Goal: Information Seeking & Learning: Learn about a topic

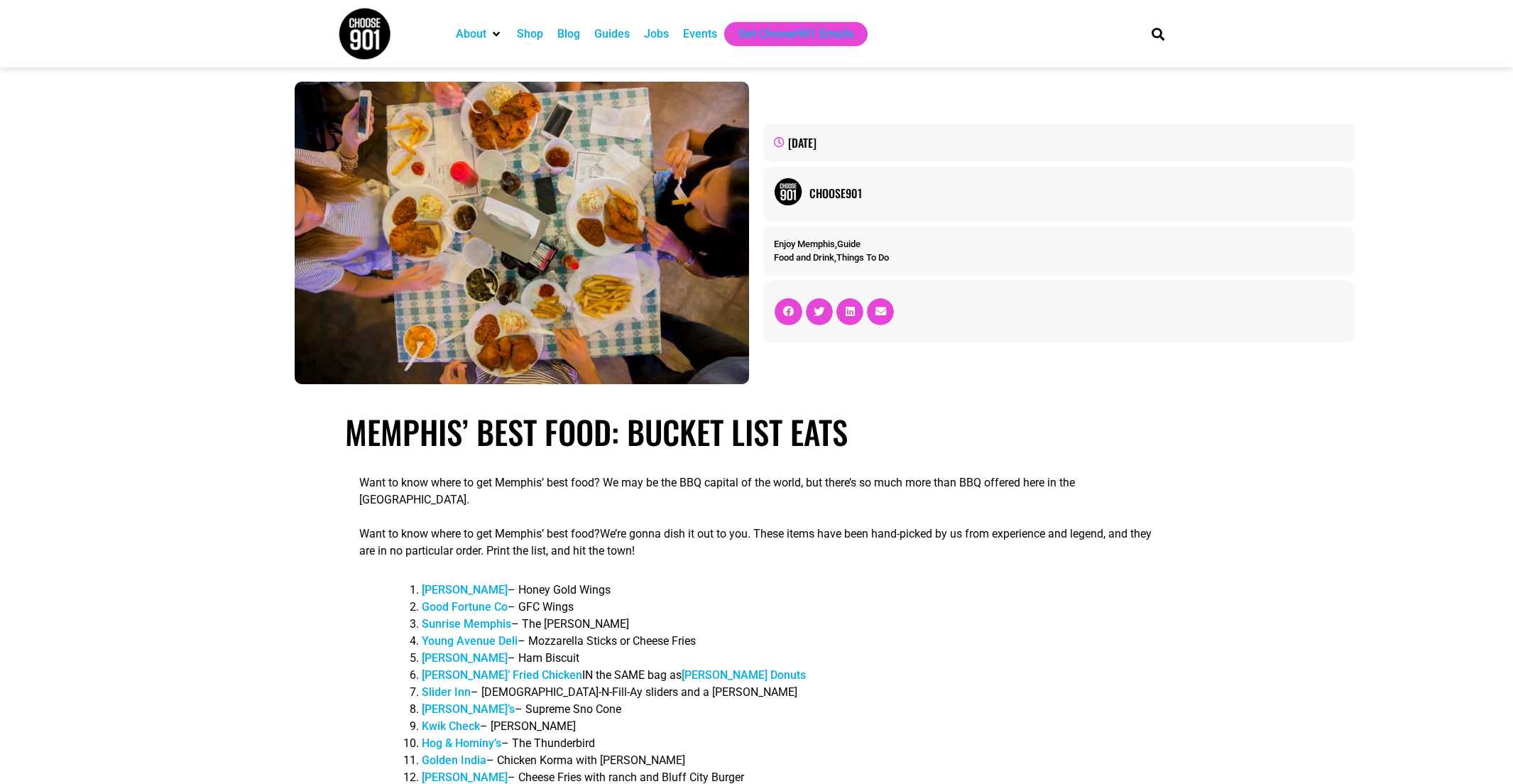
click at [669, 39] on div "Jobs" at bounding box center [656, 34] width 25 height 17
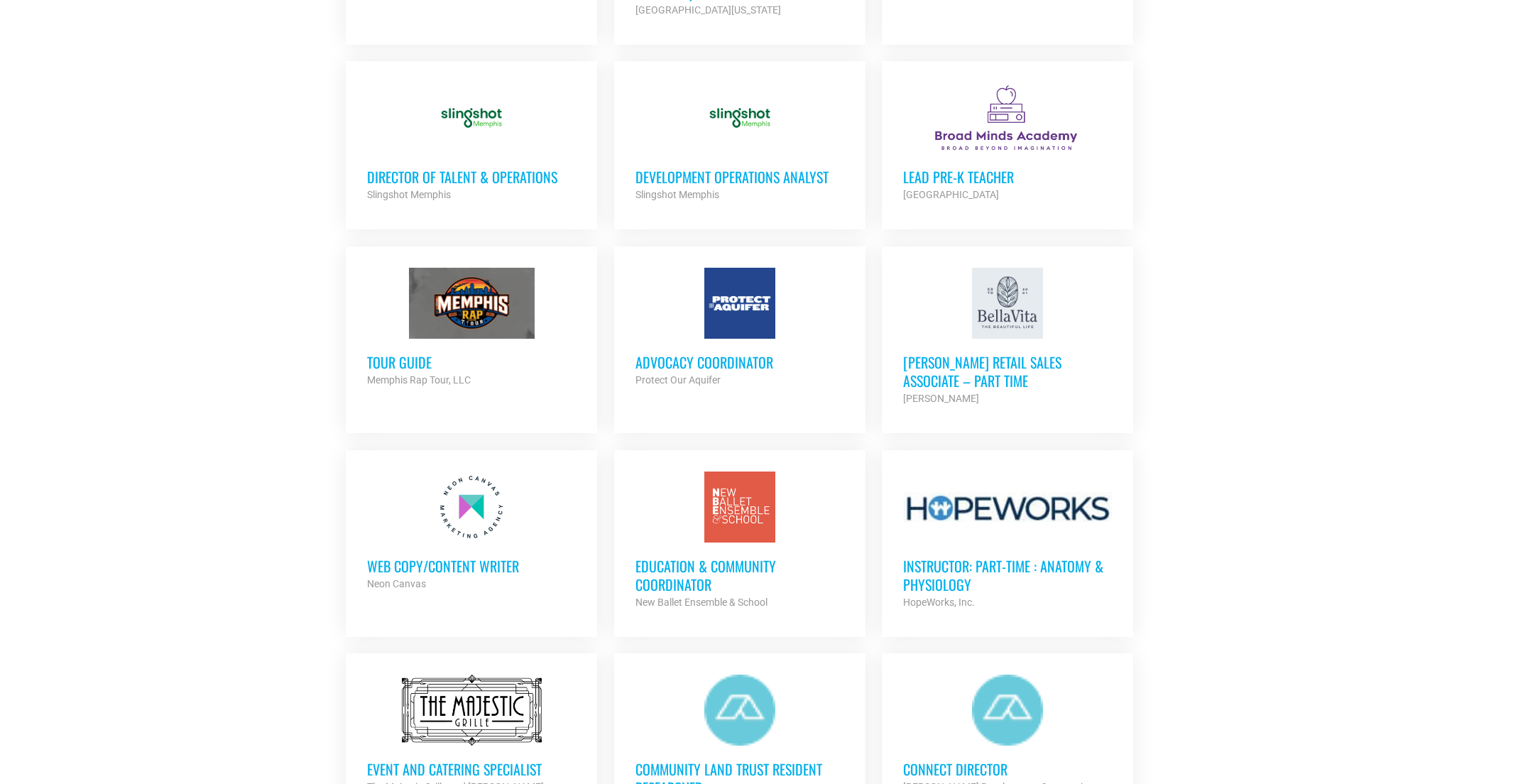
scroll to position [1109, 0]
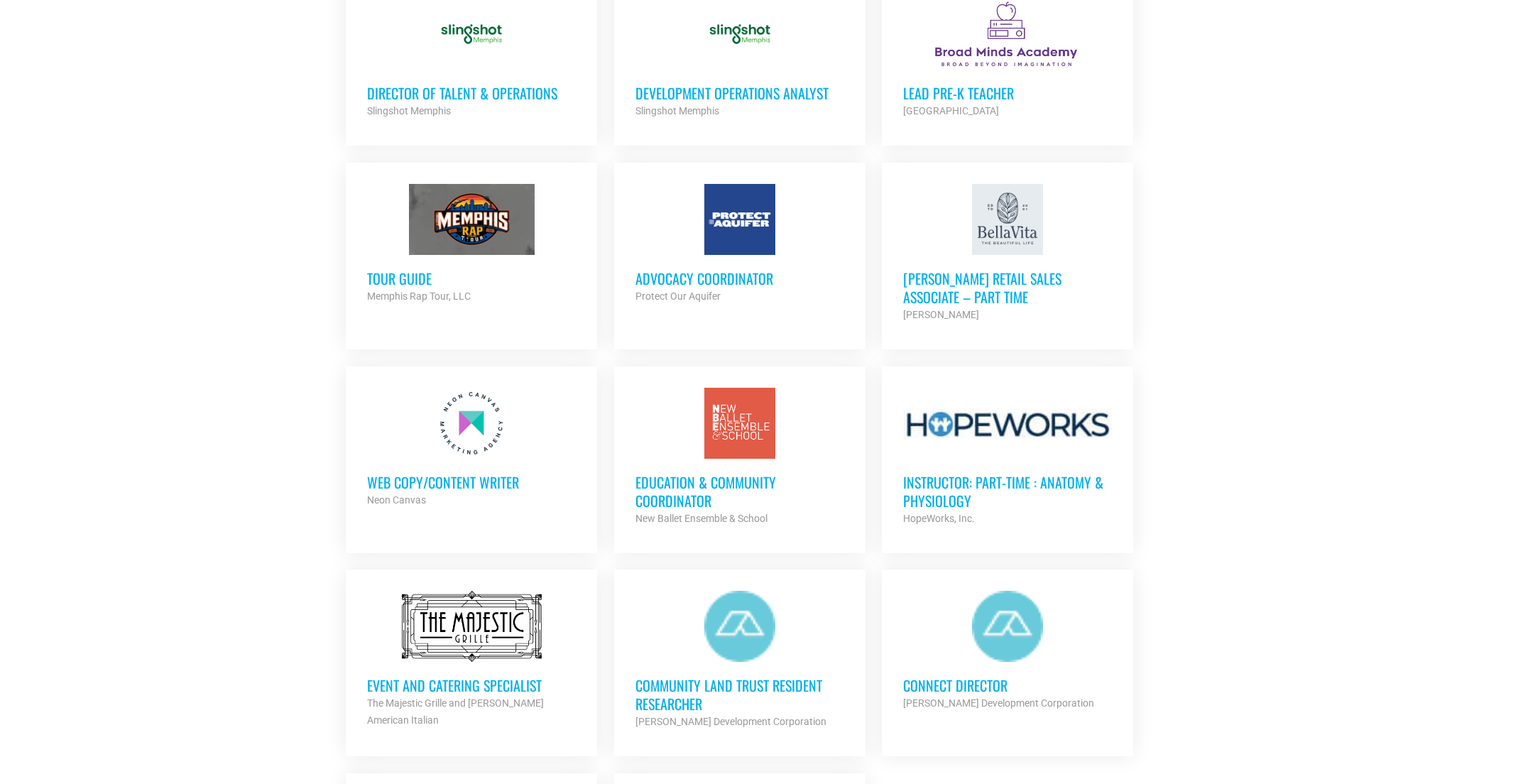
click at [477, 491] on h3 "Web Copy/Content Writer" at bounding box center [471, 482] width 209 height 18
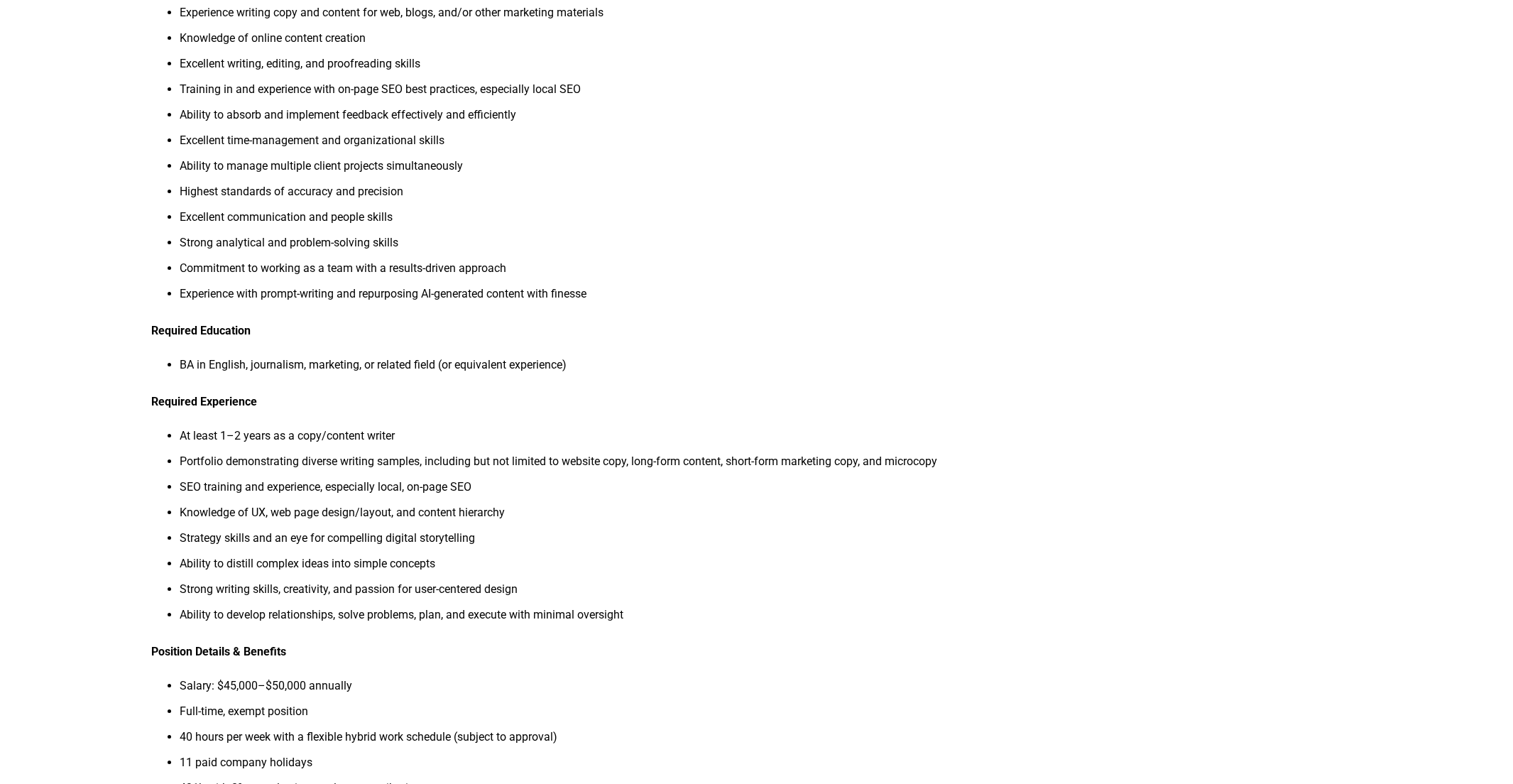
scroll to position [601, 0]
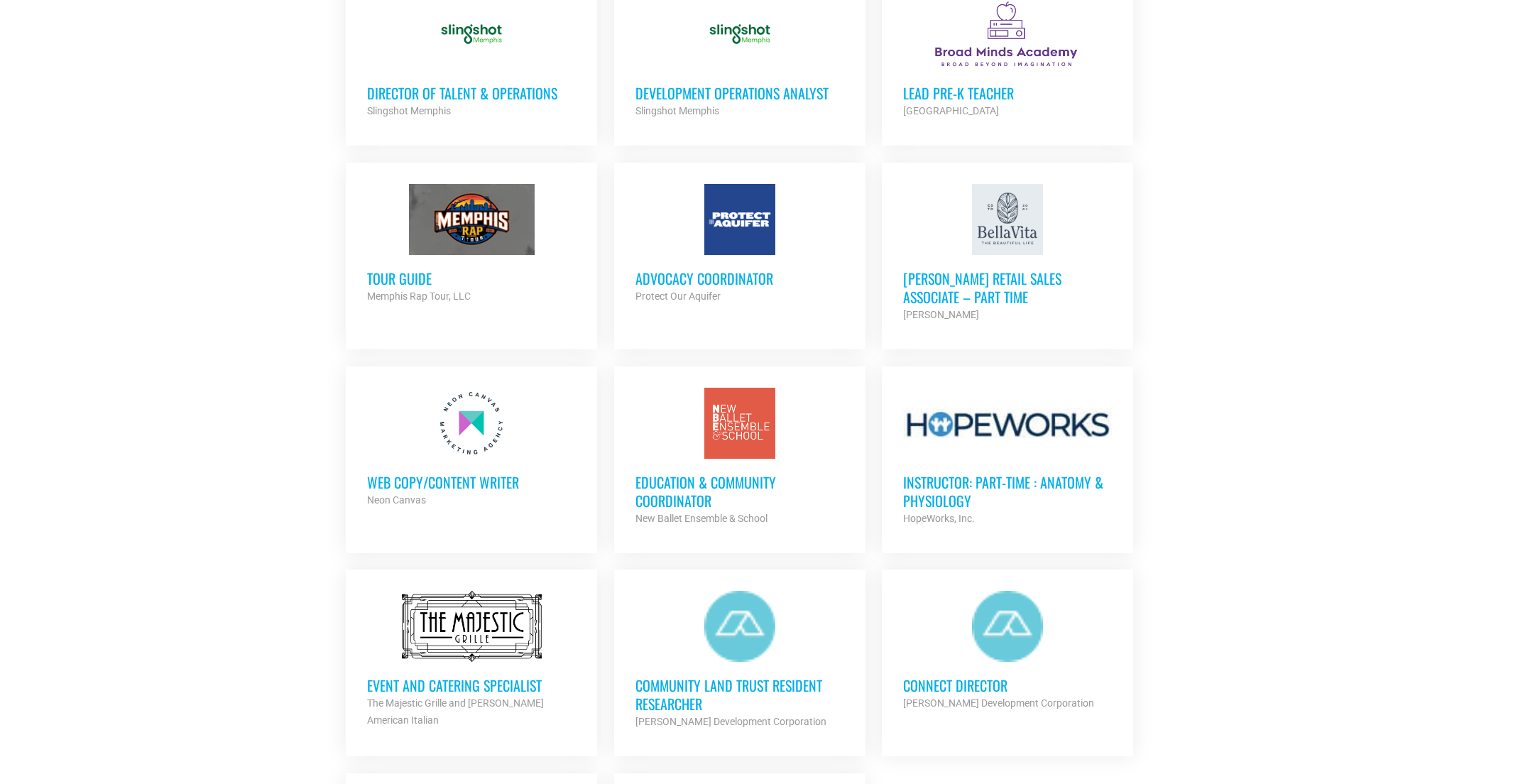
click at [1265, 605] on section "Looking to make career moves in Memphis? From tech to teaching, medical and mor…" at bounding box center [756, 100] width 1513 height 1799
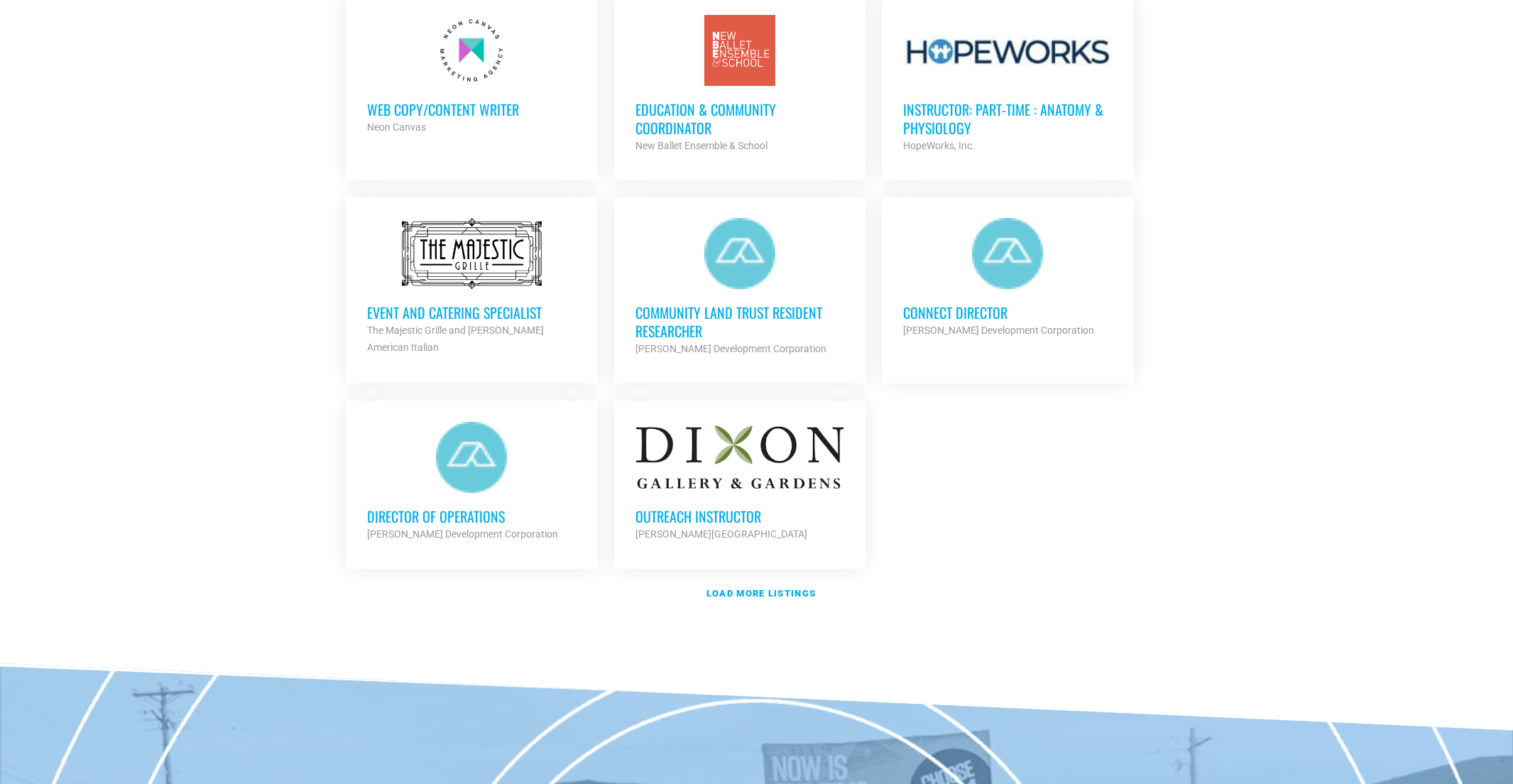
scroll to position [1483, 0]
click at [783, 597] on strong "Load more listings" at bounding box center [761, 592] width 109 height 11
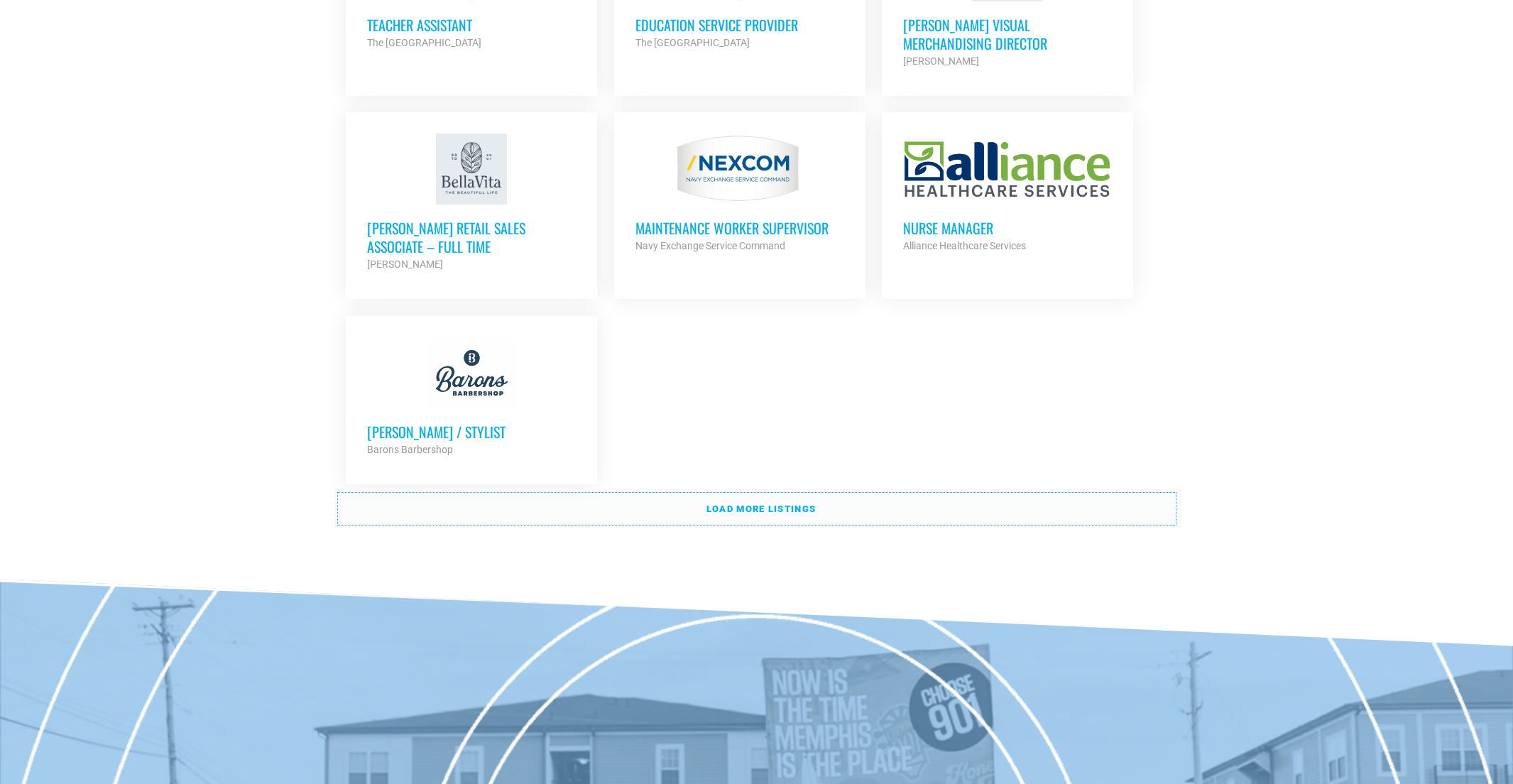
scroll to position [3020, 0]
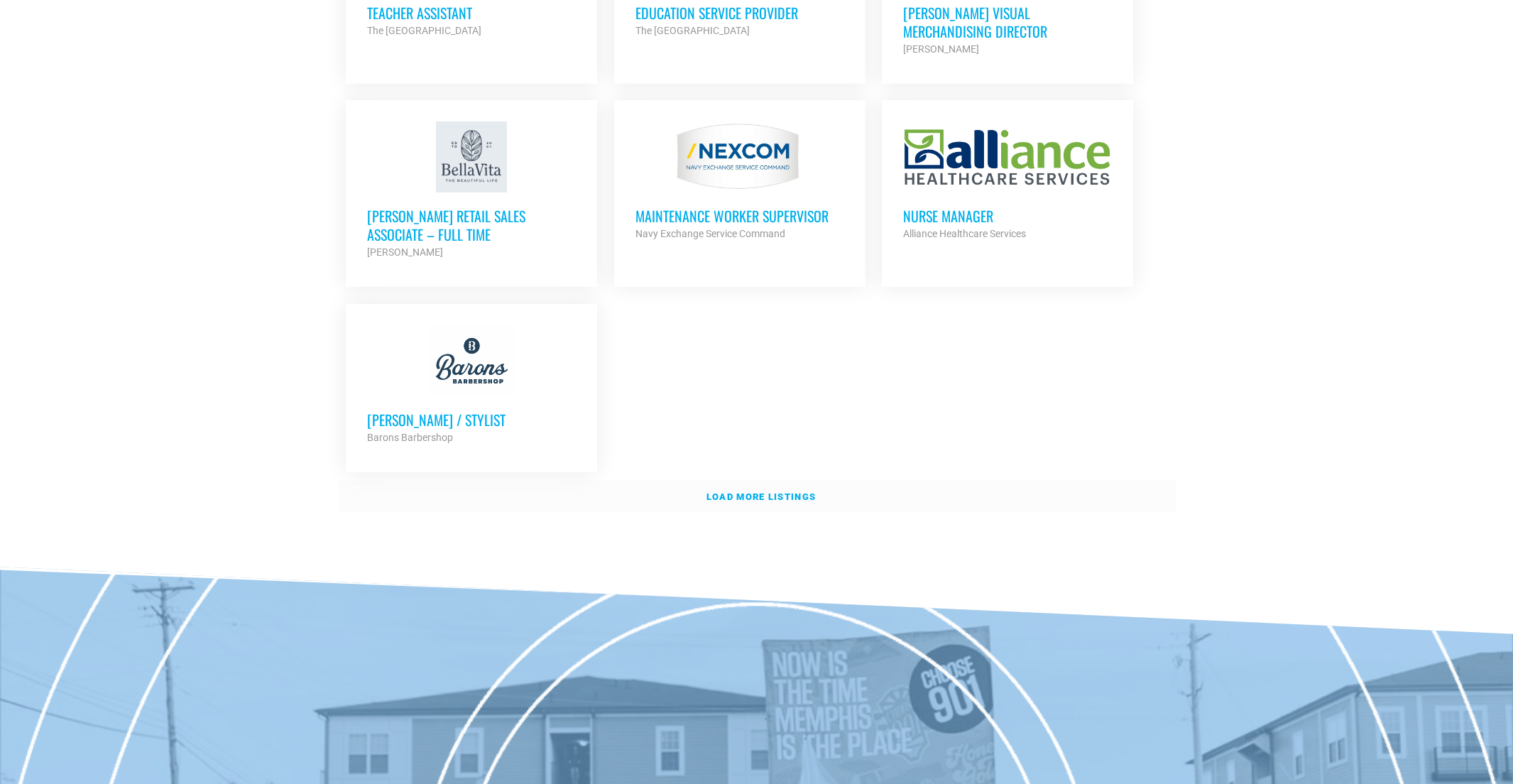
click at [774, 513] on link "Load more listings" at bounding box center [757, 497] width 838 height 32
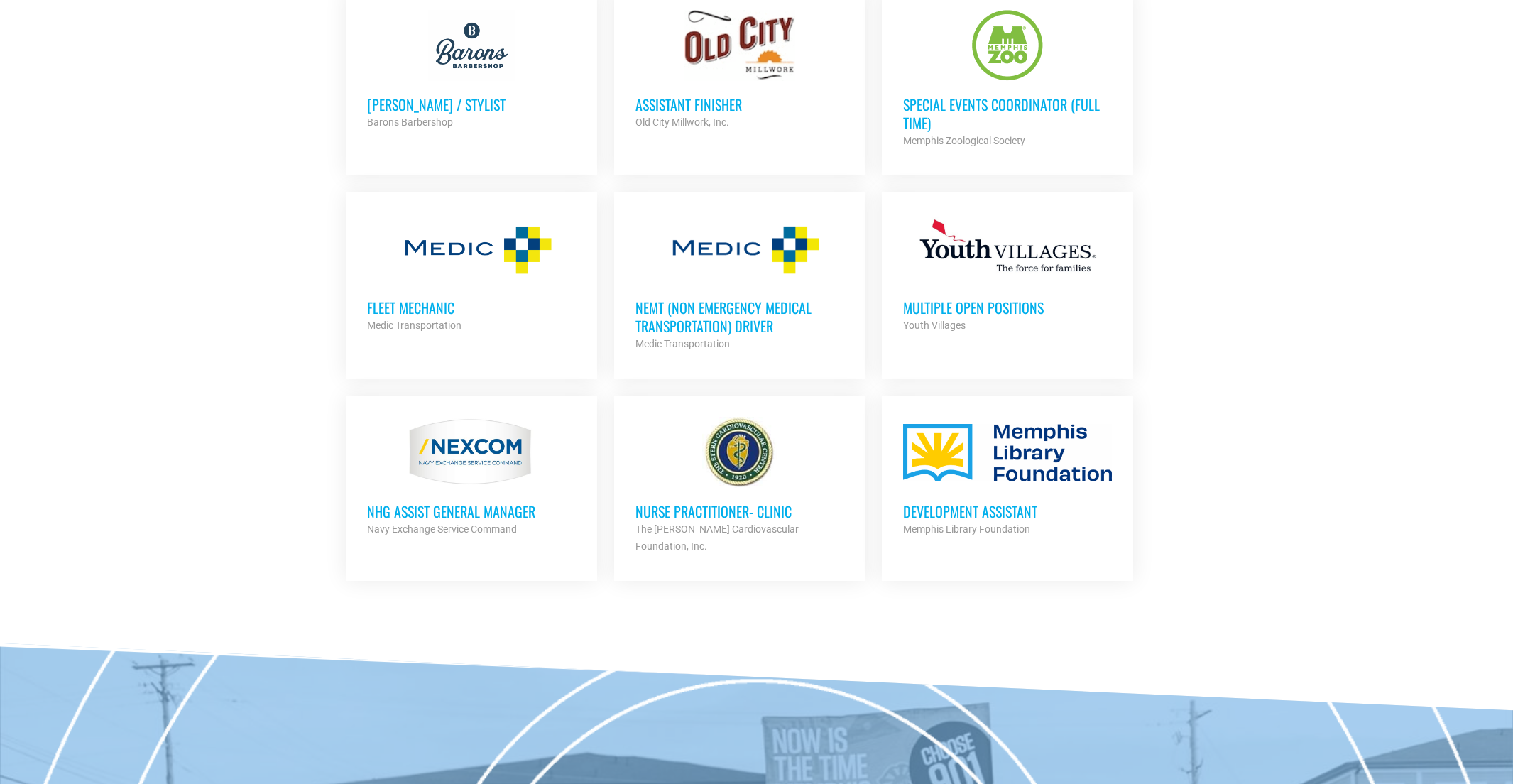
scroll to position [3442, 0]
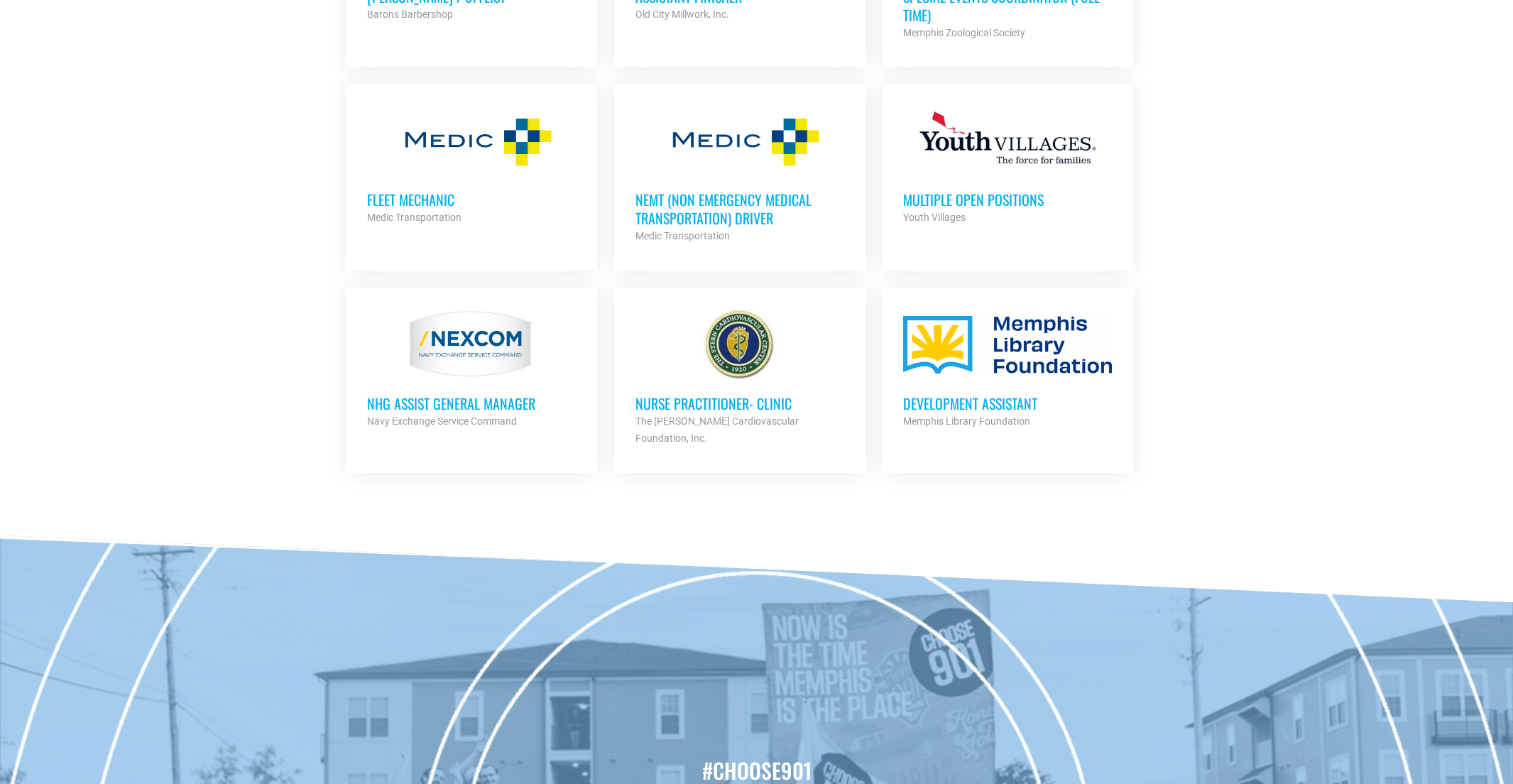
click at [986, 413] on h3 "Development Assistant" at bounding box center [1007, 403] width 209 height 18
click at [956, 24] on h3 "Special Events Coordinator (Full Time)" at bounding box center [1007, 5] width 209 height 37
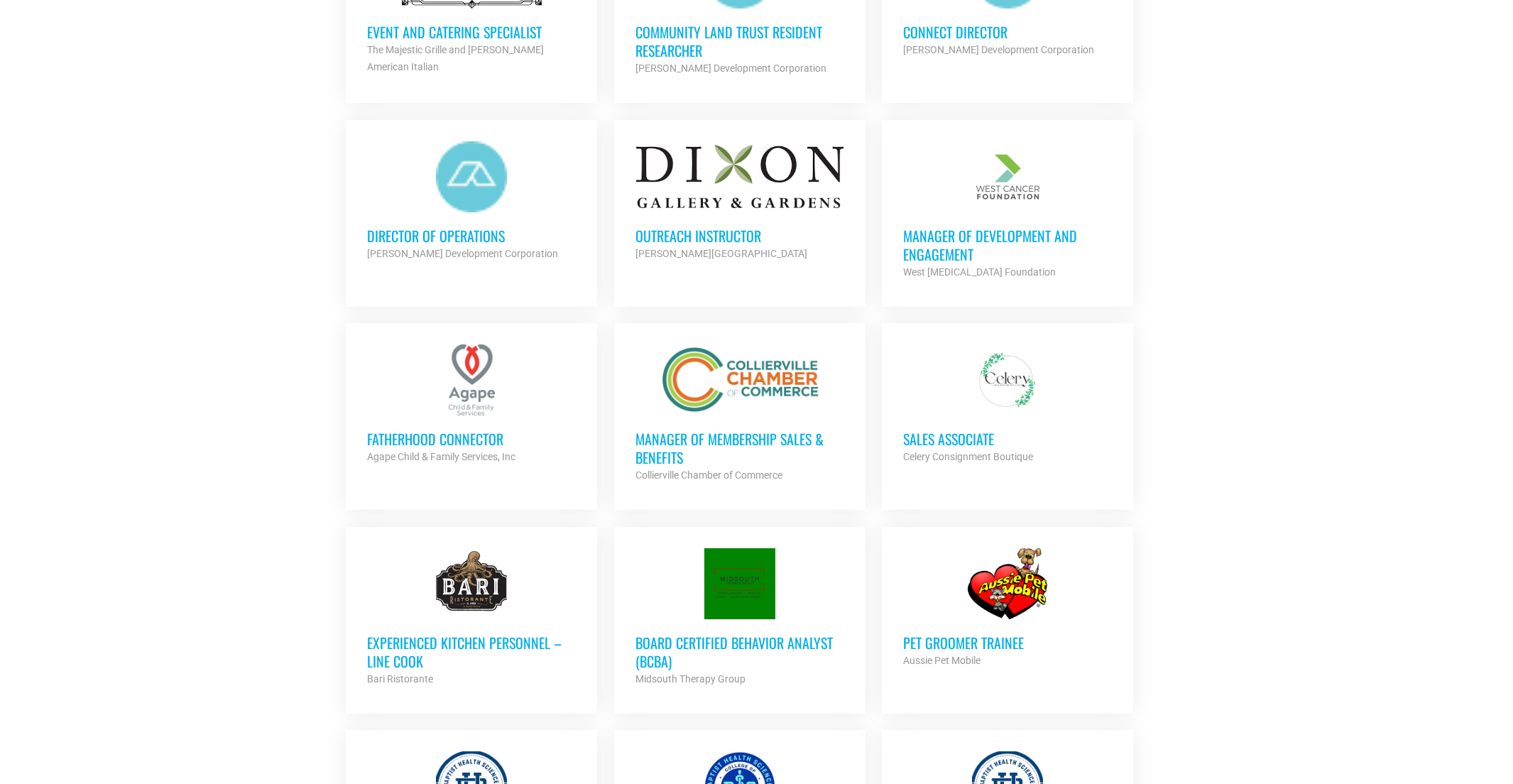
scroll to position [1299, 0]
